Goal: Task Accomplishment & Management: Manage account settings

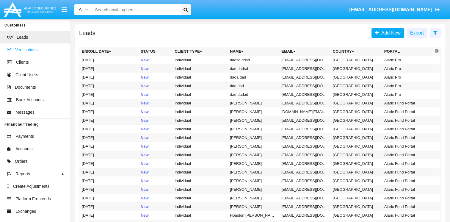
click at [26, 49] on span "Verifications" at bounding box center [26, 50] width 22 height 6
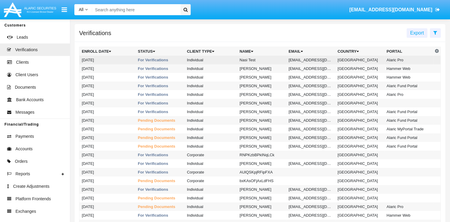
click at [286, 61] on td "[EMAIL_ADDRESS][DOMAIN_NAME]" at bounding box center [310, 60] width 49 height 9
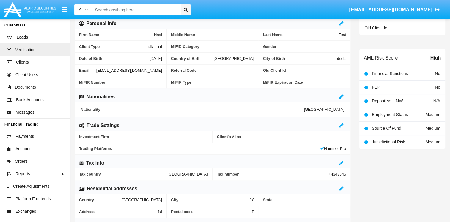
scroll to position [119, 0]
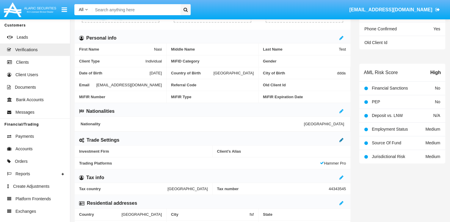
click at [342, 138] on icon at bounding box center [342, 139] width 4 height 5
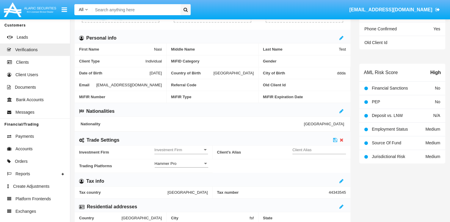
click at [331, 149] on input "Client Alias" at bounding box center [320, 149] width 54 height 5
type input "TEST"
click at [192, 149] on span "Investment Firm" at bounding box center [178, 149] width 48 height 5
click at [192, 149] on span "No" at bounding box center [181, 153] width 54 height 12
click at [337, 138] on icon at bounding box center [335, 139] width 4 height 5
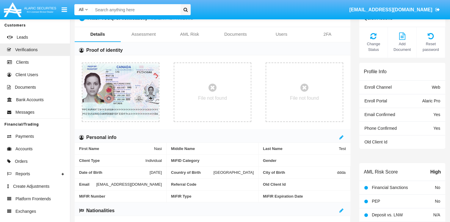
scroll to position [0, 0]
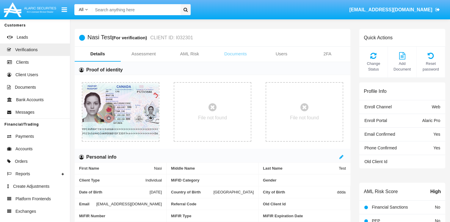
click at [242, 57] on link "Documents" at bounding box center [236, 54] width 46 height 14
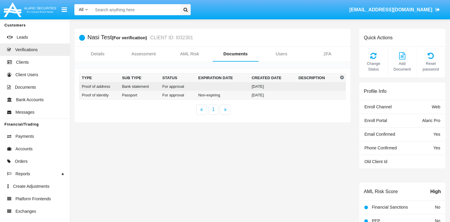
click at [218, 85] on td at bounding box center [223, 86] width 54 height 9
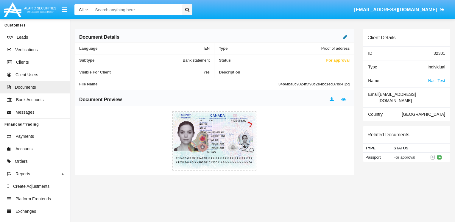
click at [343, 39] on icon at bounding box center [345, 37] width 4 height 5
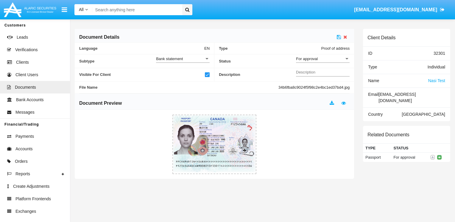
click at [322, 61] on div "For approval" at bounding box center [320, 58] width 48 height 5
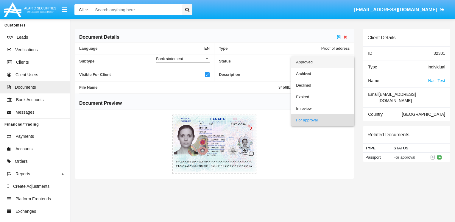
drag, startPoint x: 320, startPoint y: 62, endPoint x: 338, endPoint y: 46, distance: 24.4
click at [320, 62] on span "Approved" at bounding box center [323, 62] width 54 height 12
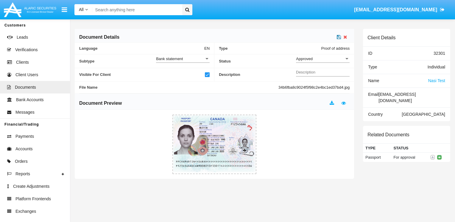
click at [338, 37] on icon at bounding box center [339, 37] width 4 height 5
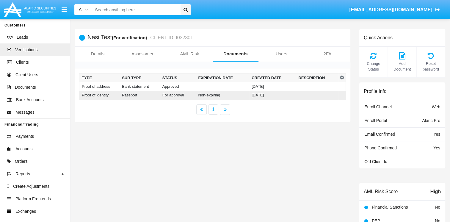
click at [178, 96] on td "For approval" at bounding box center [178, 95] width 36 height 9
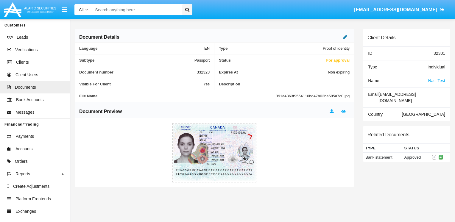
click at [343, 36] on icon at bounding box center [345, 37] width 4 height 5
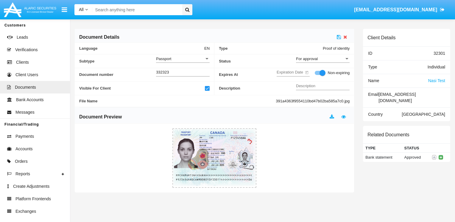
click at [326, 57] on div "For approval" at bounding box center [320, 58] width 48 height 5
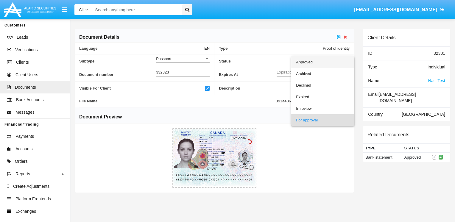
click at [326, 60] on span "Approved" at bounding box center [323, 62] width 54 height 12
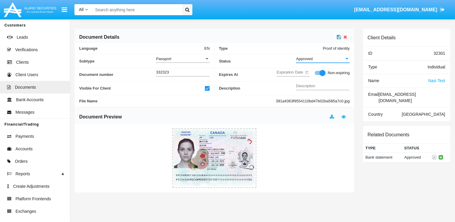
click at [340, 37] on icon at bounding box center [339, 37] width 4 height 5
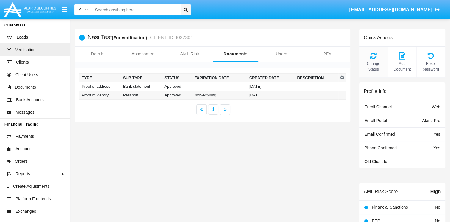
click at [374, 62] on span "Change Status" at bounding box center [373, 66] width 22 height 11
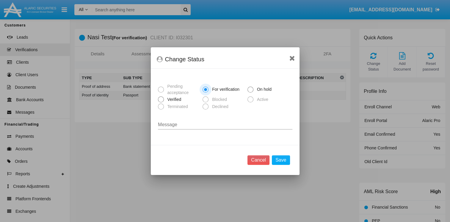
click at [165, 101] on span "Verified" at bounding box center [173, 99] width 19 height 6
click at [161, 102] on input "Verified" at bounding box center [161, 102] width 0 height 0
radio input "true"
click at [276, 160] on button "Save" at bounding box center [281, 160] width 18 height 10
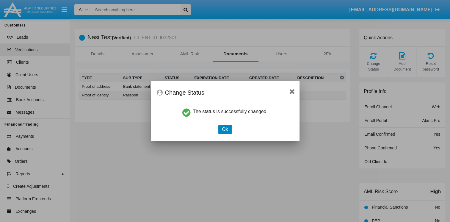
click at [223, 133] on button "Ok" at bounding box center [224, 130] width 13 height 10
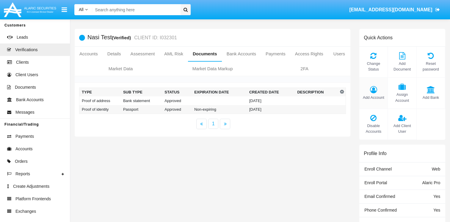
click at [372, 93] on div "Add Account" at bounding box center [373, 93] width 29 height 31
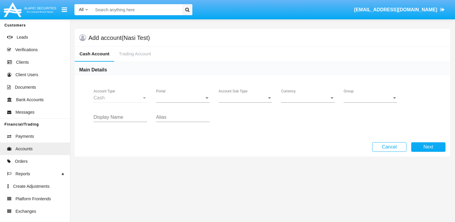
click at [178, 101] on div "Portal Portal" at bounding box center [183, 95] width 54 height 13
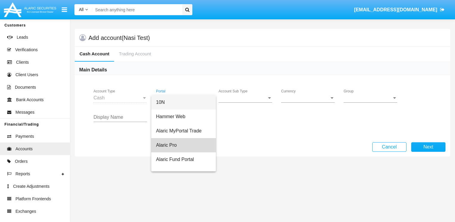
click at [187, 148] on span "Alaric Pro" at bounding box center [183, 145] width 55 height 14
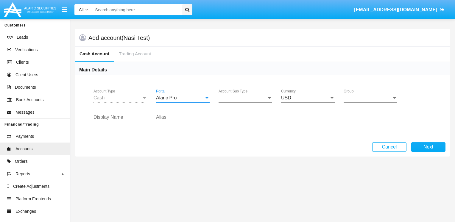
click at [235, 101] on div "Account Sub Type Account Sub Type" at bounding box center [245, 95] width 54 height 13
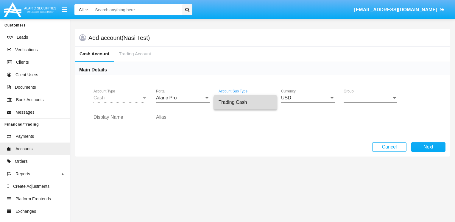
click at [235, 101] on span "Trading Cash" at bounding box center [245, 102] width 54 height 14
click at [343, 98] on div "Group Group" at bounding box center [370, 98] width 62 height 19
click at [347, 99] on span "Group" at bounding box center [367, 97] width 48 height 5
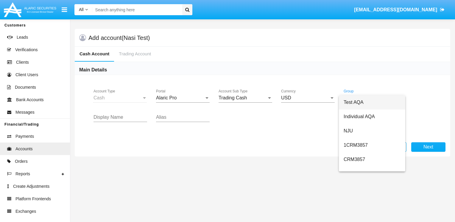
drag, startPoint x: 349, startPoint y: 102, endPoint x: 340, endPoint y: 102, distance: 8.9
click at [349, 102] on span "Test AQA" at bounding box center [371, 102] width 57 height 14
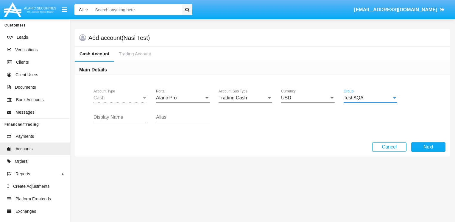
click at [138, 115] on input "Display Name" at bounding box center [120, 117] width 54 height 5
type input "dada"
click at [171, 116] on input "Alias" at bounding box center [183, 117] width 54 height 5
type input "dad"
click at [422, 145] on button "Next" at bounding box center [428, 147] width 34 height 10
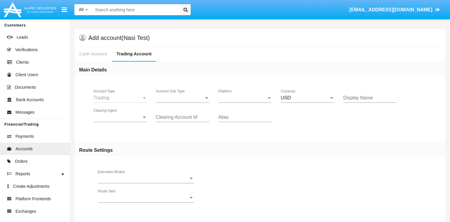
click at [199, 92] on div "Account Sub Type Account Sub Type" at bounding box center [183, 95] width 54 height 13
click at [198, 96] on span "Trading" at bounding box center [183, 102] width 54 height 14
click at [233, 98] on span "Platform" at bounding box center [242, 97] width 48 height 5
click at [233, 98] on span "Hammer Pro" at bounding box center [245, 102] width 54 height 14
click at [358, 98] on input "Display Name" at bounding box center [370, 97] width 54 height 5
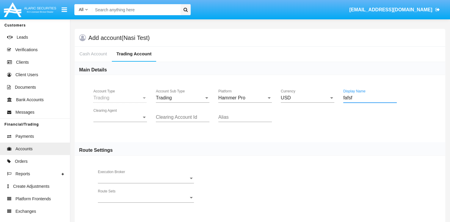
type input "fafsf"
click at [120, 118] on span "Clearing Agent" at bounding box center [117, 117] width 48 height 5
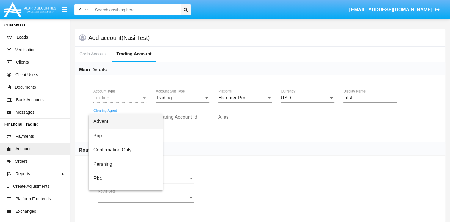
click at [120, 118] on span "Advent" at bounding box center [125, 121] width 65 height 14
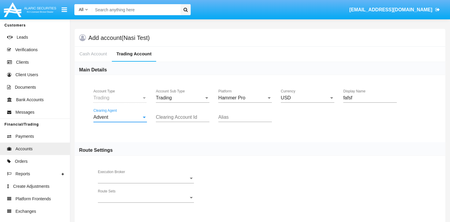
click at [193, 117] on input "Clearing Account Id" at bounding box center [183, 117] width 54 height 5
type input "fsf"
click at [243, 118] on input "Alias" at bounding box center [245, 117] width 54 height 5
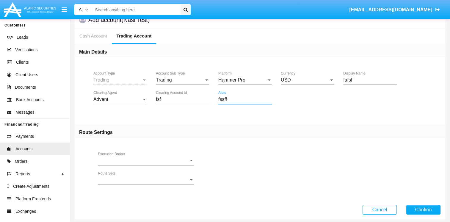
scroll to position [24, 0]
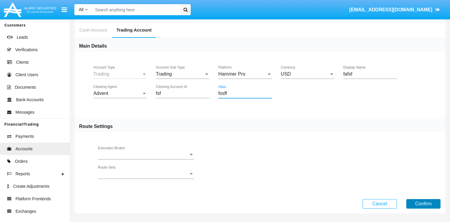
type input "fssff"
click at [426, 202] on button "Confirm" at bounding box center [423, 204] width 34 height 10
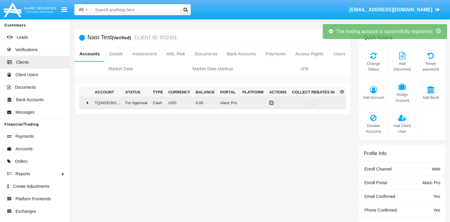
click at [90, 106] on td at bounding box center [85, 102] width 13 height 13
click at [271, 102] on icon at bounding box center [272, 102] width 3 height 3
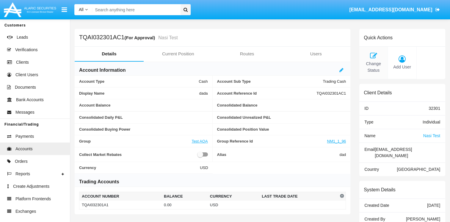
click at [374, 56] on icon at bounding box center [373, 55] width 22 height 7
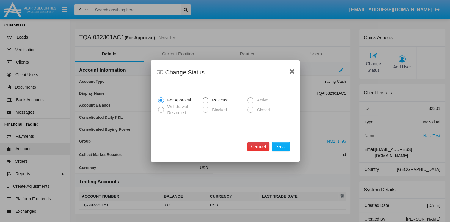
click at [262, 150] on button "Cancel" at bounding box center [259, 147] width 22 height 10
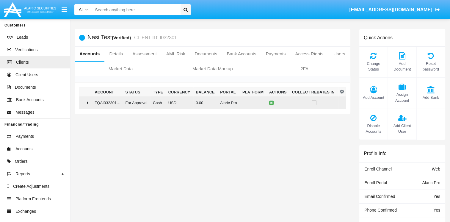
click at [95, 104] on td "TQAI032301AC1" at bounding box center [107, 102] width 31 height 13
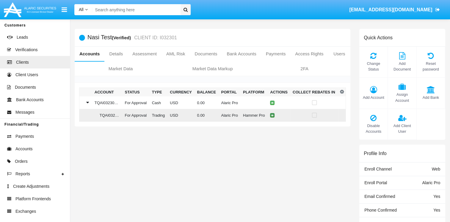
click at [271, 115] on icon at bounding box center [272, 115] width 3 height 3
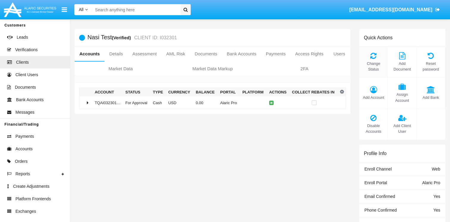
click at [373, 57] on icon at bounding box center [373, 55] width 22 height 7
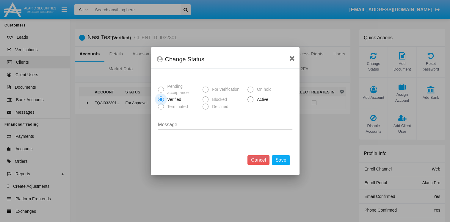
click at [256, 97] on span "Active" at bounding box center [262, 99] width 16 height 6
click at [251, 102] on input "Active" at bounding box center [250, 102] width 0 height 0
radio input "true"
click at [286, 158] on button "Save" at bounding box center [281, 160] width 18 height 10
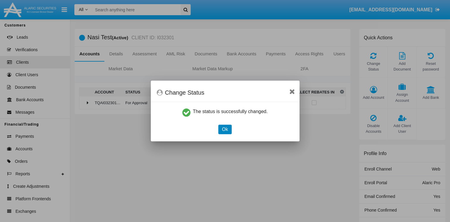
click at [222, 128] on button "Ok" at bounding box center [224, 130] width 13 height 10
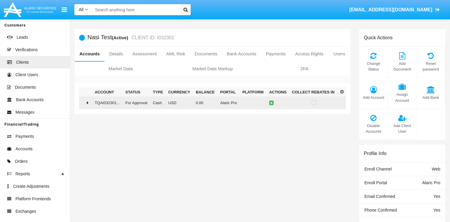
click at [89, 103] on icon at bounding box center [88, 102] width 2 height 5
click at [271, 103] on icon at bounding box center [272, 102] width 3 height 3
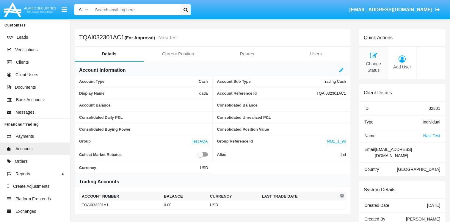
click at [370, 62] on span "Change Status" at bounding box center [373, 67] width 22 height 13
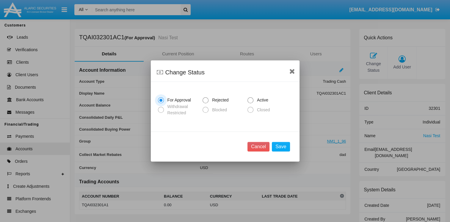
click at [257, 98] on span "Active" at bounding box center [262, 100] width 16 height 6
click at [251, 103] on input "Active" at bounding box center [250, 103] width 0 height 0
radio input "true"
click at [281, 146] on button "Save" at bounding box center [281, 147] width 18 height 10
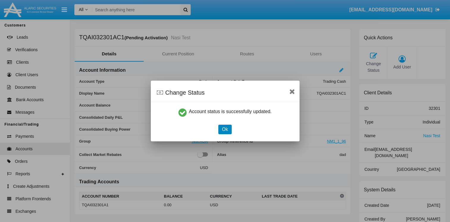
click at [226, 129] on button "Ok" at bounding box center [224, 130] width 13 height 10
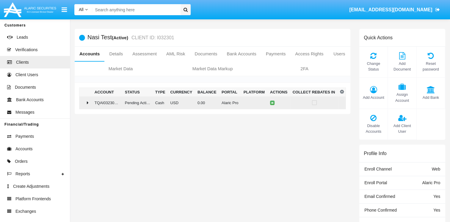
drag, startPoint x: 92, startPoint y: 105, endPoint x: 103, endPoint y: 107, distance: 11.2
click at [92, 105] on td at bounding box center [85, 102] width 13 height 13
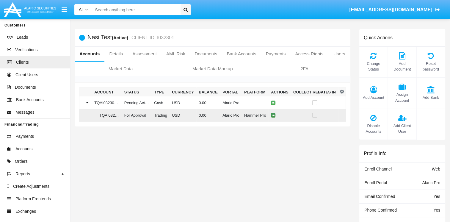
click at [271, 115] on button at bounding box center [273, 115] width 4 height 4
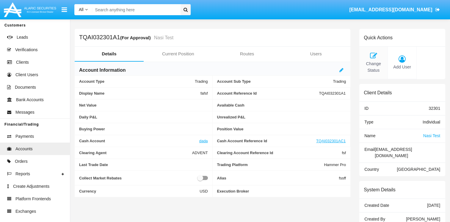
click at [369, 54] on icon at bounding box center [373, 55] width 22 height 7
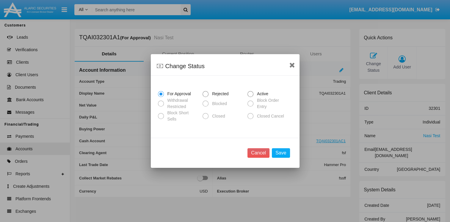
click at [251, 97] on span at bounding box center [251, 94] width 6 height 6
click at [251, 97] on input "Active" at bounding box center [250, 97] width 0 height 0
radio input "true"
click at [283, 151] on button "Save" at bounding box center [281, 153] width 18 height 10
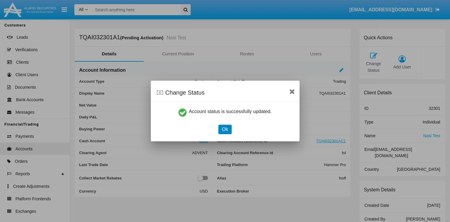
click at [223, 130] on button "Ok" at bounding box center [224, 130] width 13 height 10
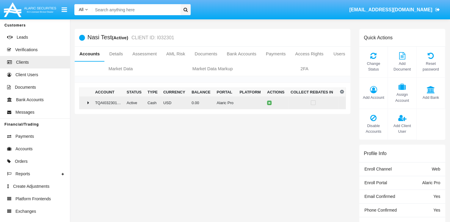
click at [93, 102] on td at bounding box center [85, 102] width 13 height 13
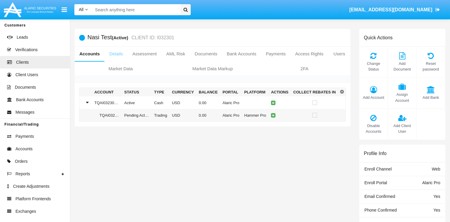
click at [115, 54] on link "Details" at bounding box center [115, 54] width 23 height 14
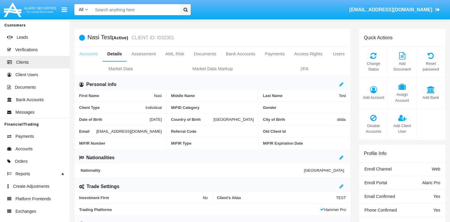
click at [92, 57] on link "Accounts" at bounding box center [89, 54] width 28 height 14
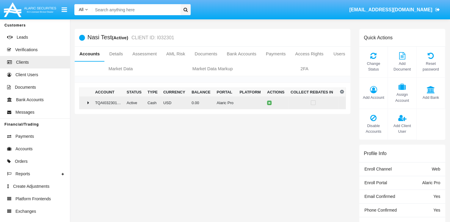
click at [95, 103] on td "TQAI032301AC1" at bounding box center [109, 102] width 32 height 13
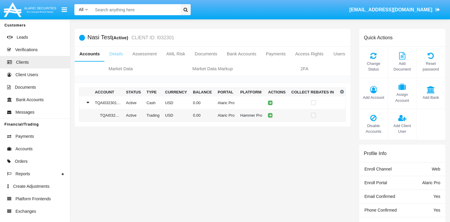
click at [113, 53] on link "Details" at bounding box center [115, 54] width 23 height 14
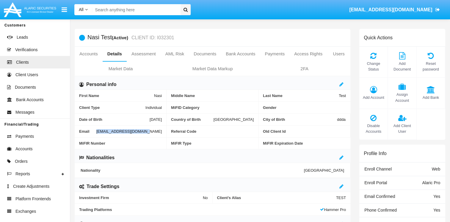
drag, startPoint x: 115, startPoint y: 131, endPoint x: 165, endPoint y: 130, distance: 50.9
click at [165, 130] on div "Email [EMAIL_ADDRESS][DOMAIN_NAME]" at bounding box center [121, 132] width 92 height 12
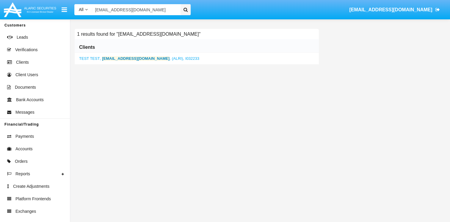
type input "nasitestnew7@gmail.com"
click at [90, 57] on span "TEST TEST" at bounding box center [89, 58] width 21 height 4
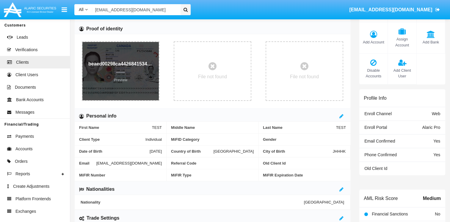
scroll to position [60, 0]
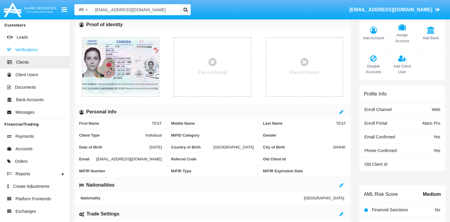
click at [30, 48] on span "Verifications" at bounding box center [26, 50] width 22 height 6
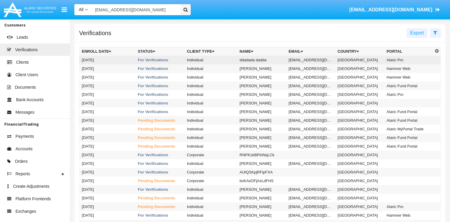
click at [192, 61] on td "Individual" at bounding box center [210, 60] width 53 height 9
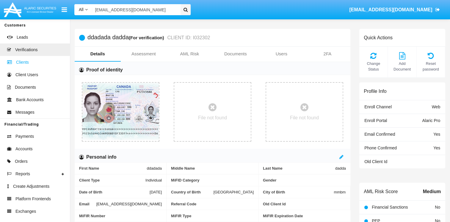
click at [24, 63] on span "Clients" at bounding box center [22, 62] width 13 height 6
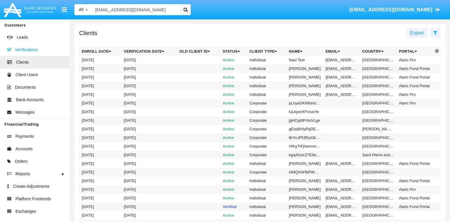
click at [33, 49] on span "Verifications" at bounding box center [26, 50] width 22 height 6
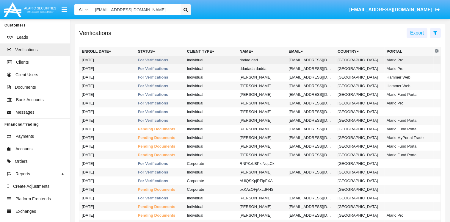
click at [213, 62] on td "Individual" at bounding box center [210, 60] width 53 height 9
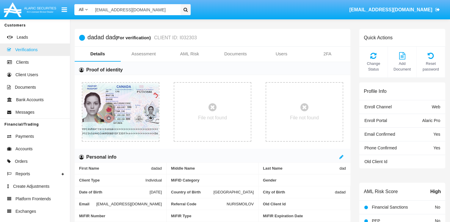
click at [24, 51] on span "Verifications" at bounding box center [26, 50] width 22 height 6
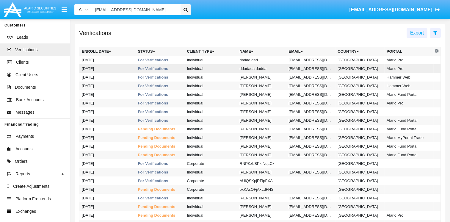
click at [211, 69] on td "Individual" at bounding box center [210, 68] width 53 height 9
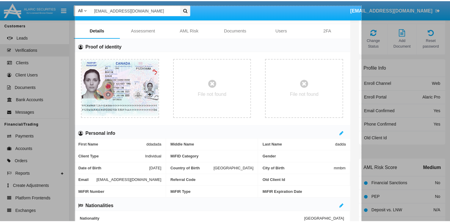
scroll to position [15, 0]
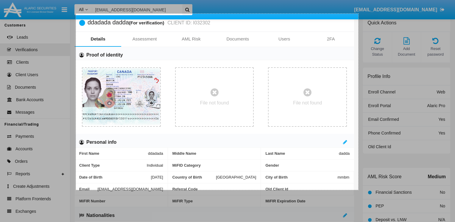
drag, startPoint x: 76, startPoint y: 29, endPoint x: 358, endPoint y: 190, distance: 324.9
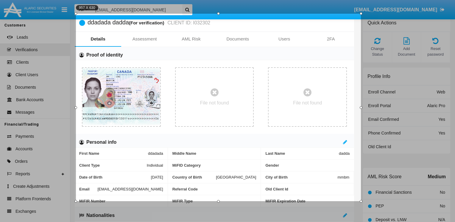
drag, startPoint x: 358, startPoint y: 190, endPoint x: 361, endPoint y: 201, distance: 11.3
click at [361, 201] on div at bounding box center [360, 201] width 3 height 3
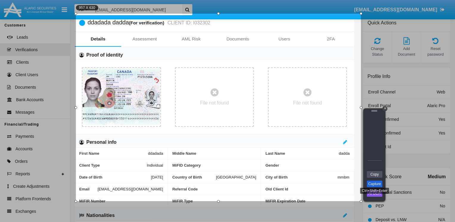
click at [369, 182] on link "Capture" at bounding box center [374, 184] width 15 height 7
